Goal: Task Accomplishment & Management: Manage account settings

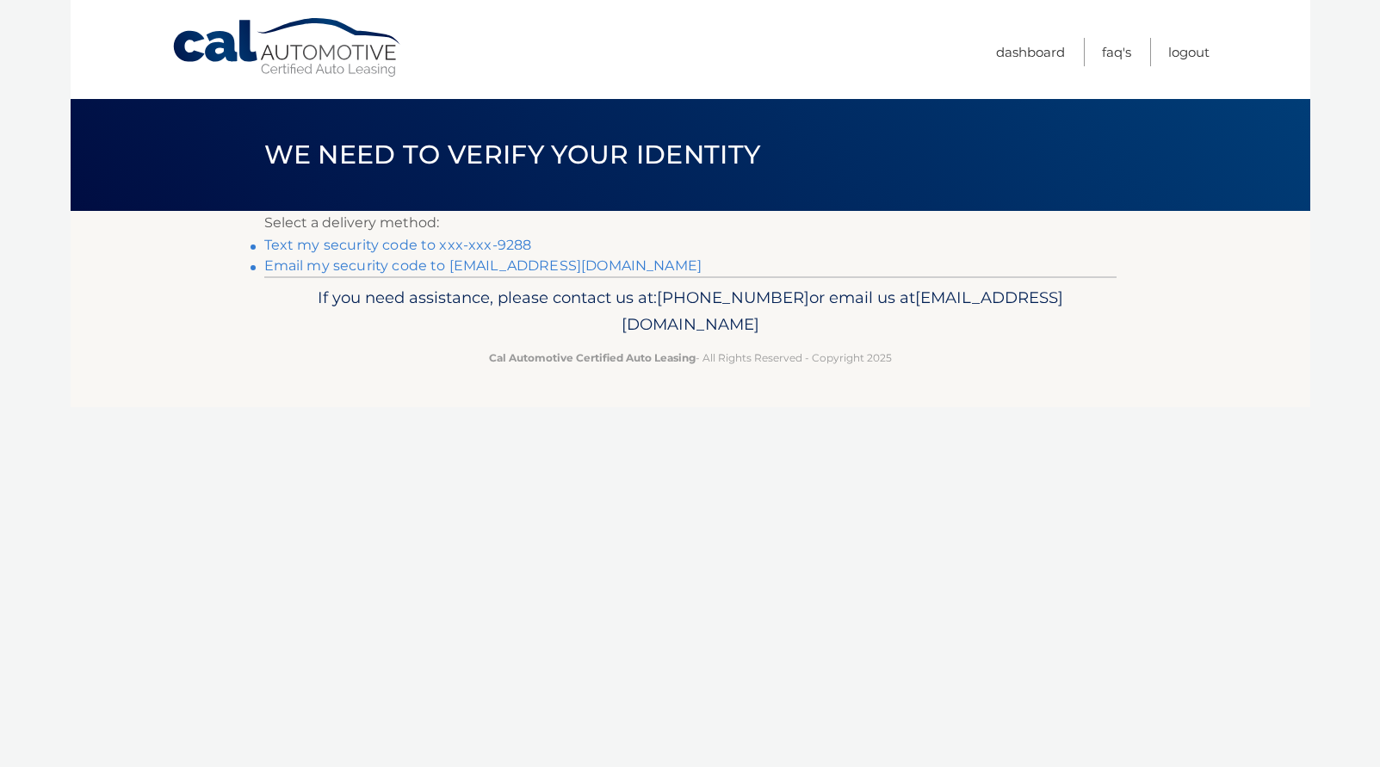
click at [509, 239] on link "Text my security code to xxx-xxx-9288" at bounding box center [398, 245] width 268 height 16
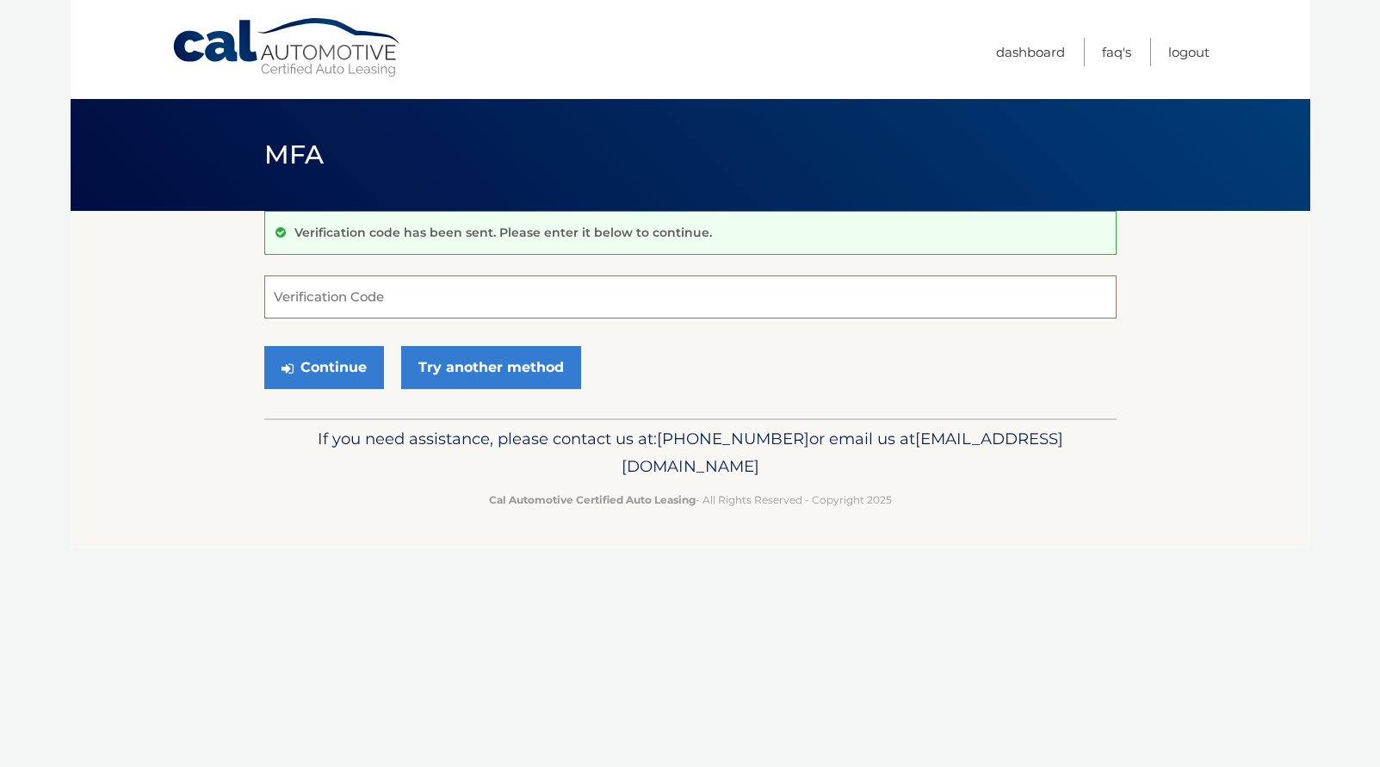
click at [399, 305] on input "Verification Code" at bounding box center [690, 296] width 852 height 43
type input "399894"
click at [343, 366] on button "Continue" at bounding box center [324, 367] width 120 height 43
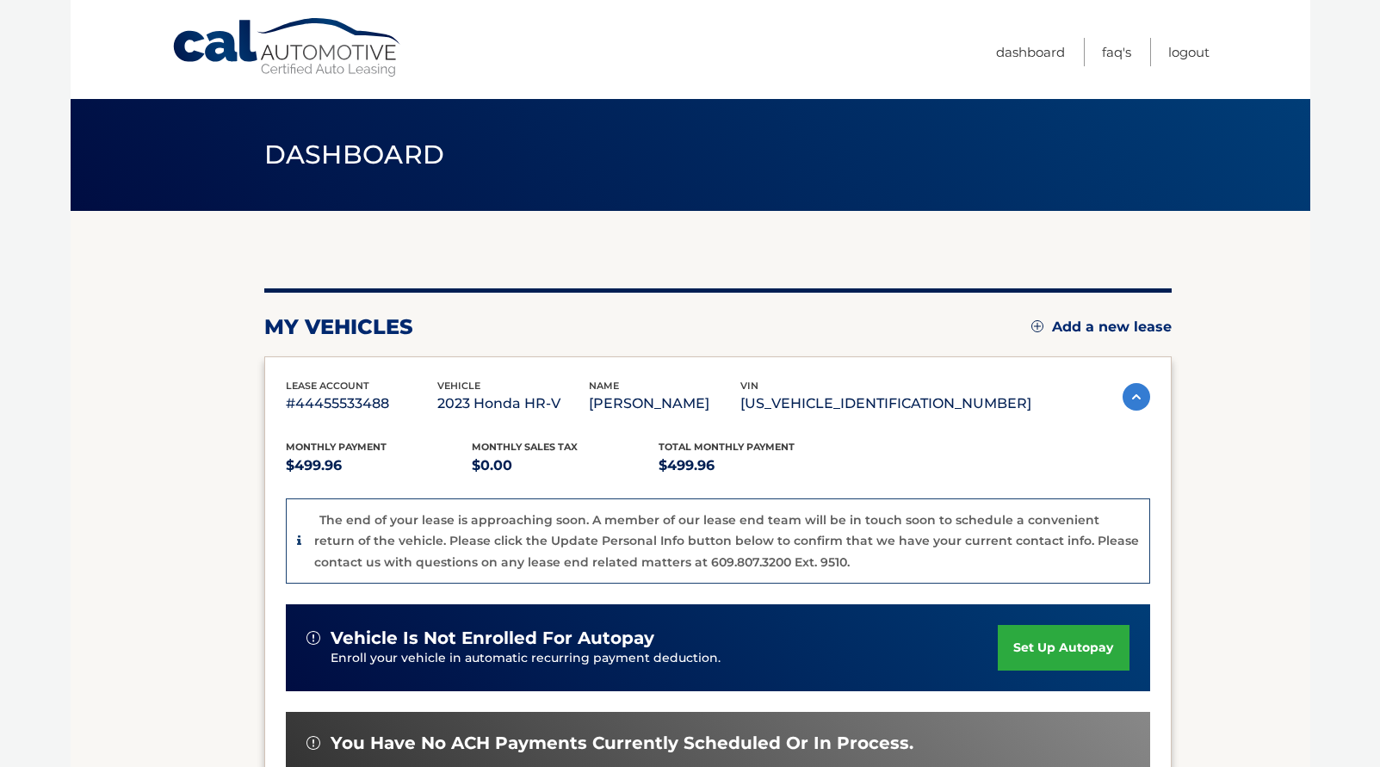
click at [1222, 473] on section "my vehicles Add a new lease lease account #44455533488 vehicle 2023 Honda HR-V …" at bounding box center [691, 615] width 1240 height 808
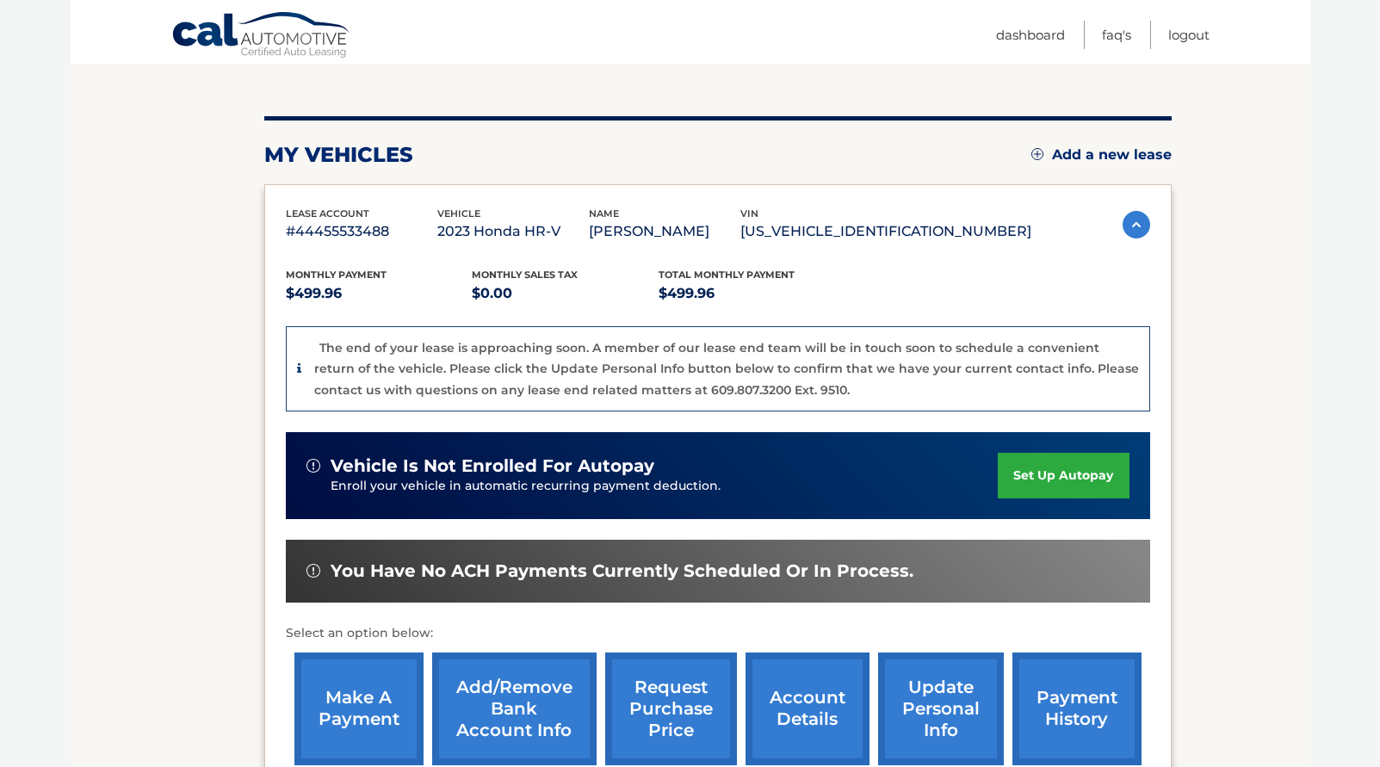
scroll to position [207, 0]
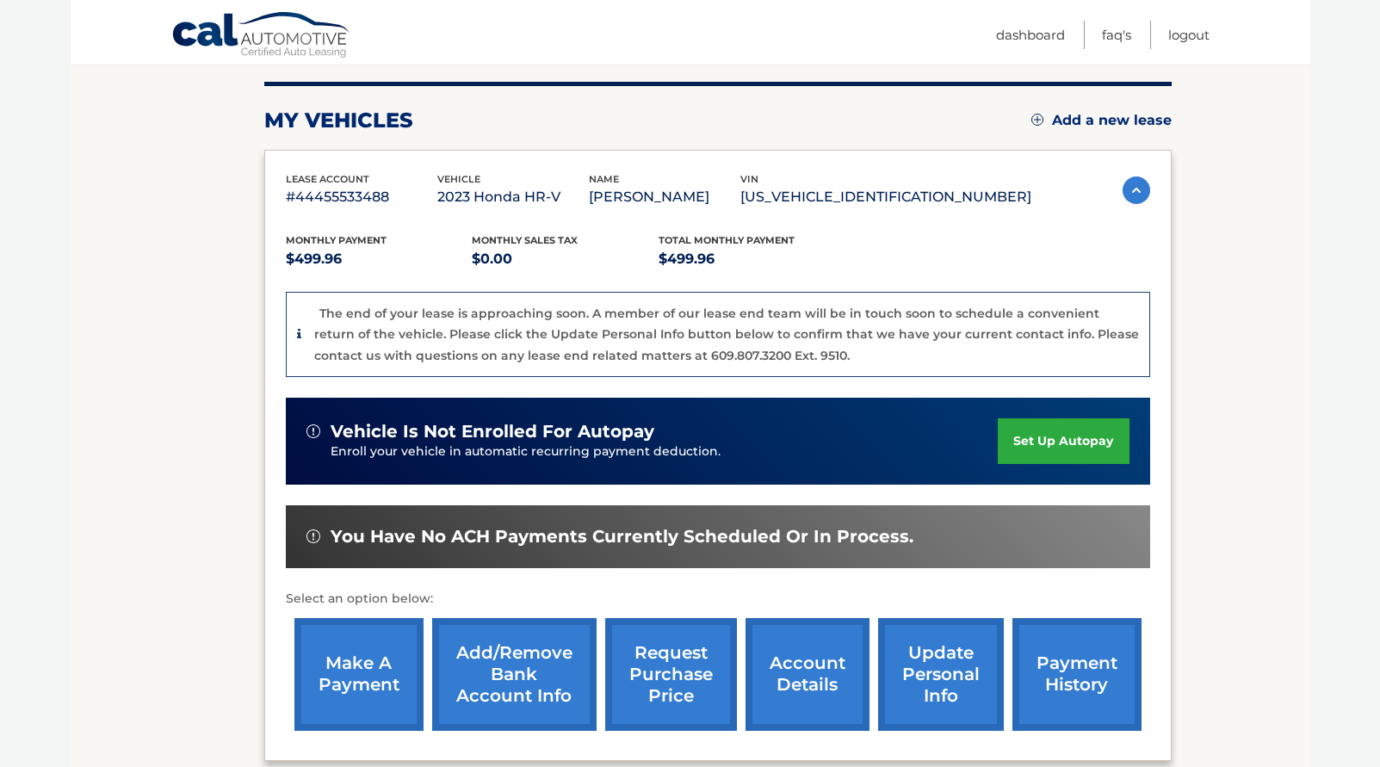
click at [379, 681] on link "make a payment" at bounding box center [358, 674] width 129 height 113
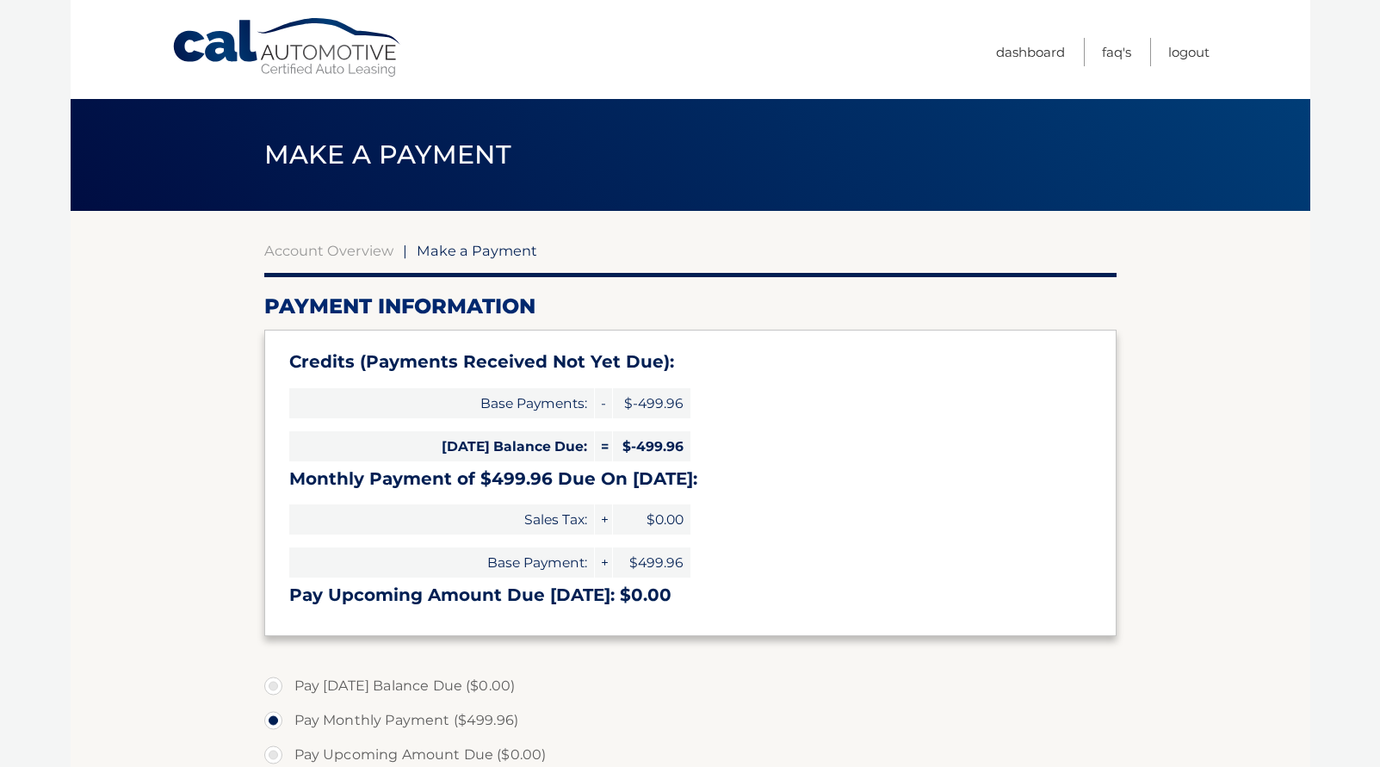
select select "NmRmYjJhZmMtMWI5MC00ZjY1LTlkMTktMmU3MmZhOTI2MzRi"
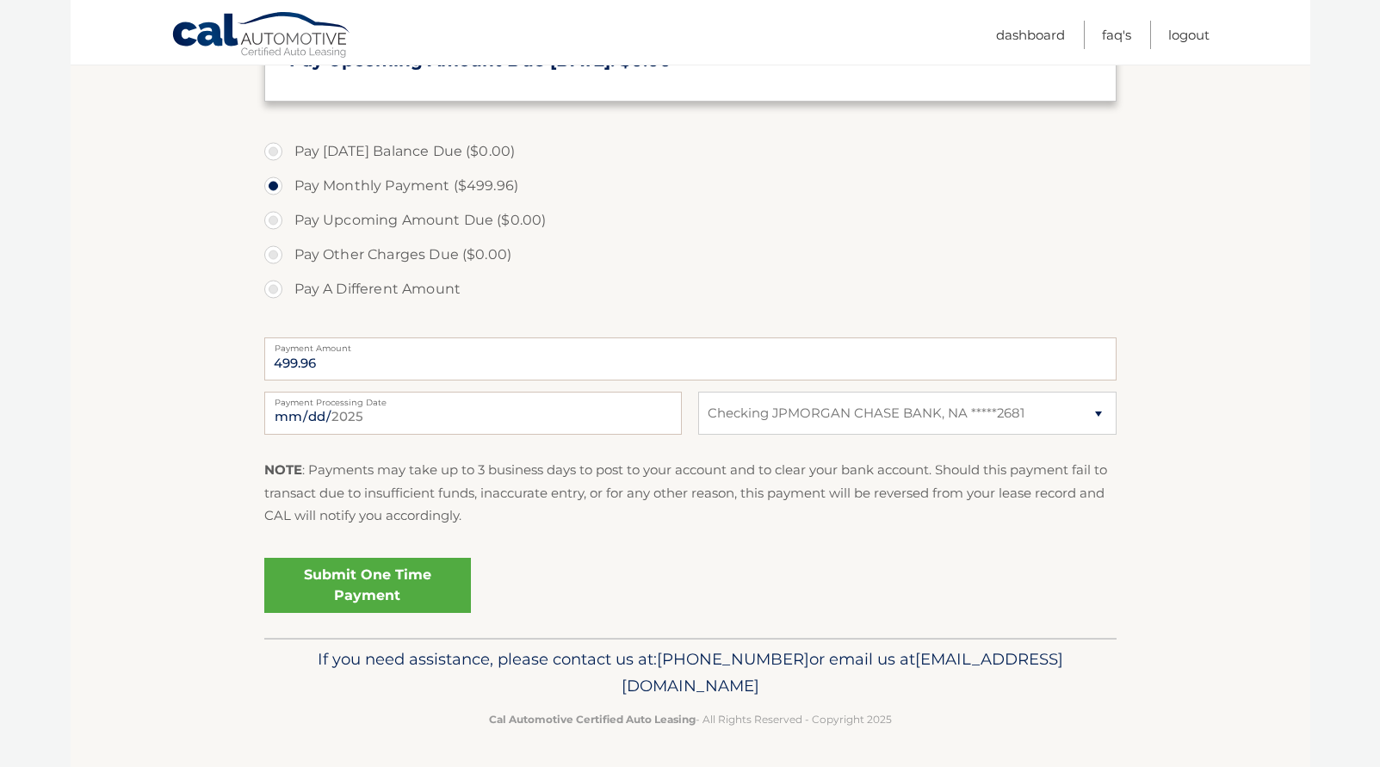
scroll to position [536, 0]
click at [1043, 31] on link "Dashboard" at bounding box center [1030, 35] width 69 height 28
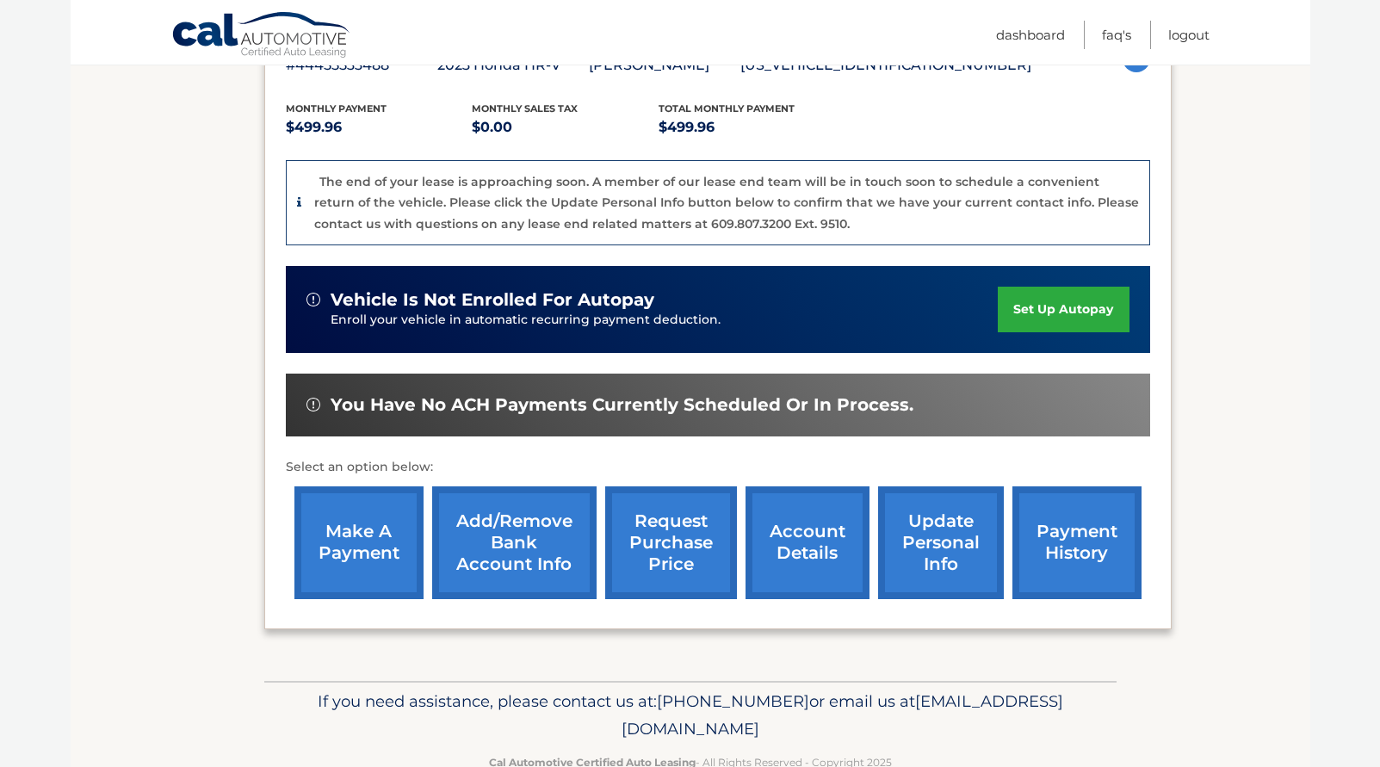
scroll to position [381, 0]
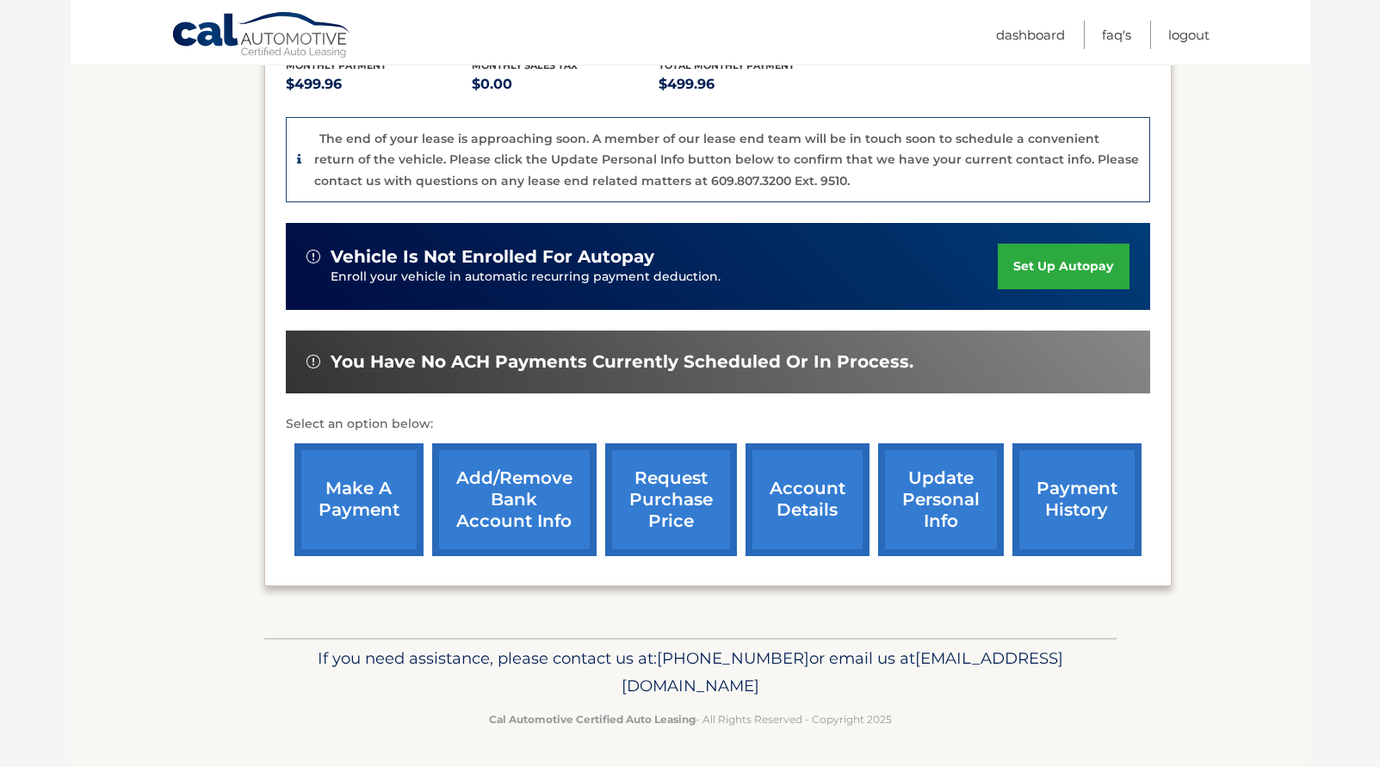
click at [1056, 485] on link "payment history" at bounding box center [1076, 499] width 129 height 113
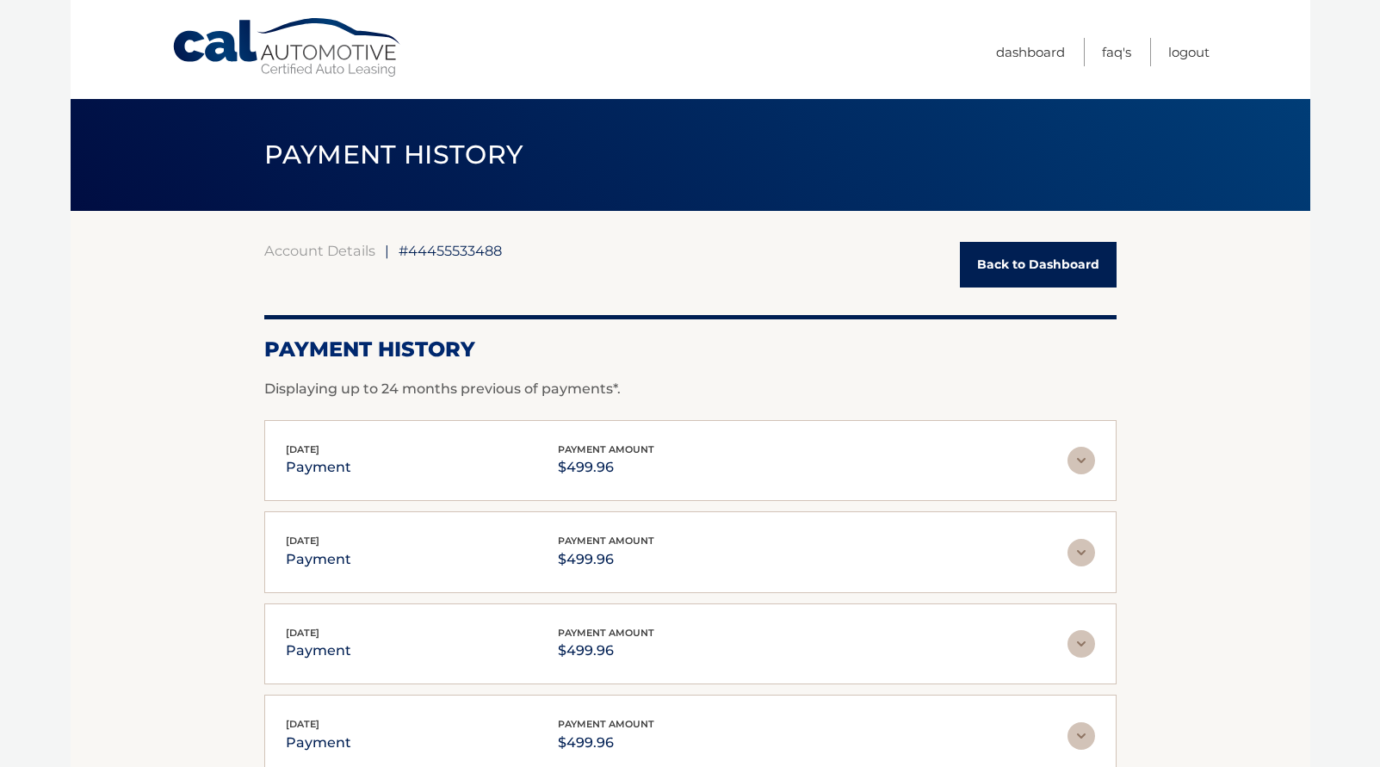
click at [1080, 449] on img at bounding box center [1081, 461] width 28 height 28
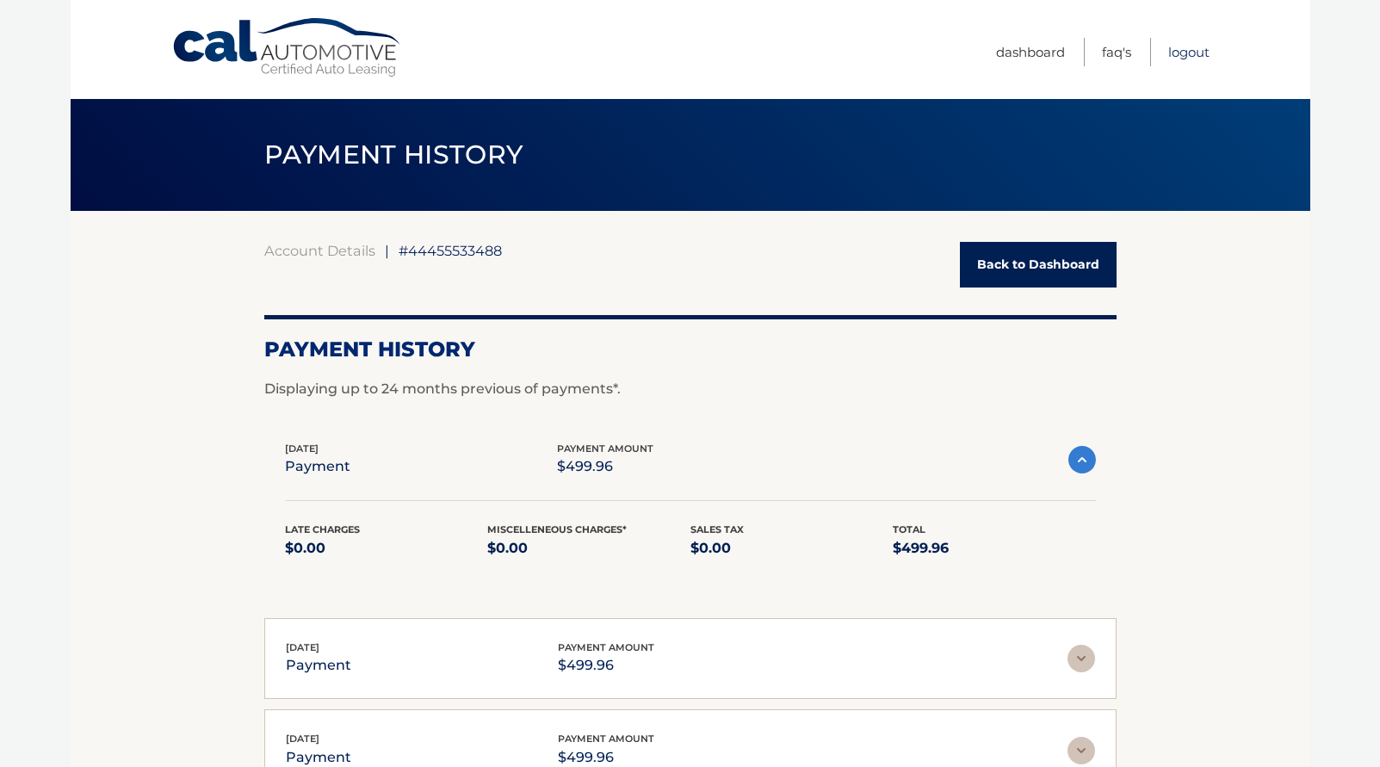
click at [1186, 47] on link "Logout" at bounding box center [1188, 52] width 41 height 28
